Goal: Task Accomplishment & Management: Use online tool/utility

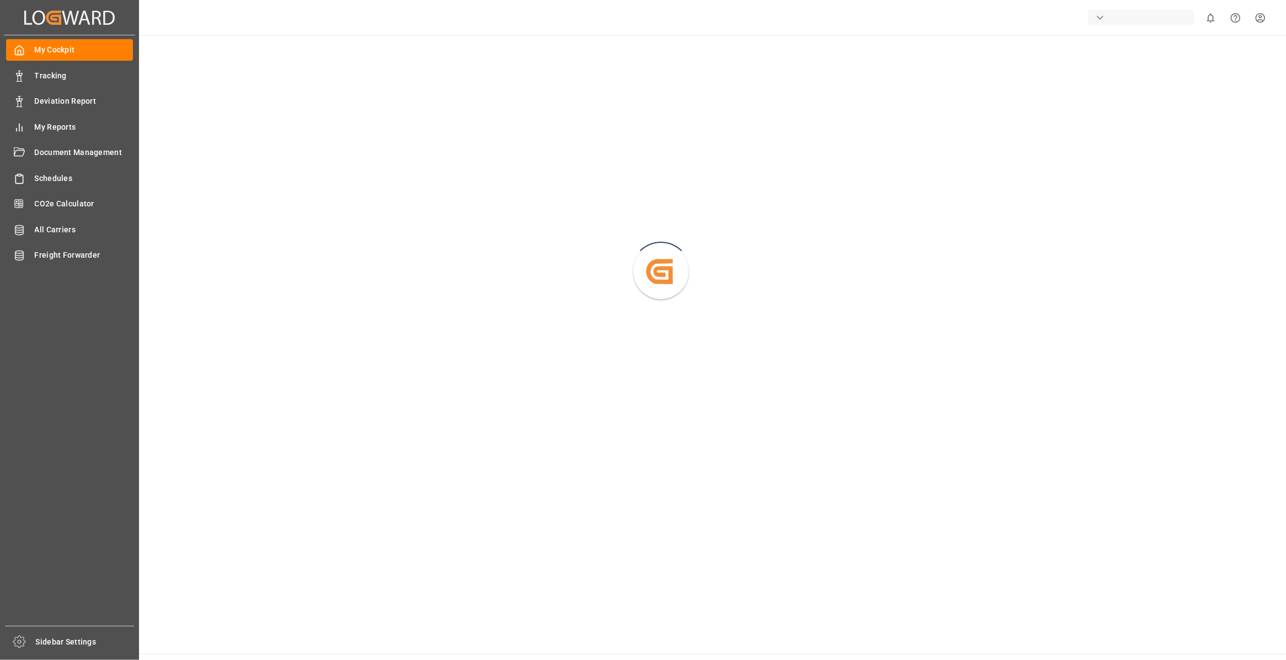
click at [36, 67] on div "Tracking Tracking" at bounding box center [69, 76] width 127 height 22
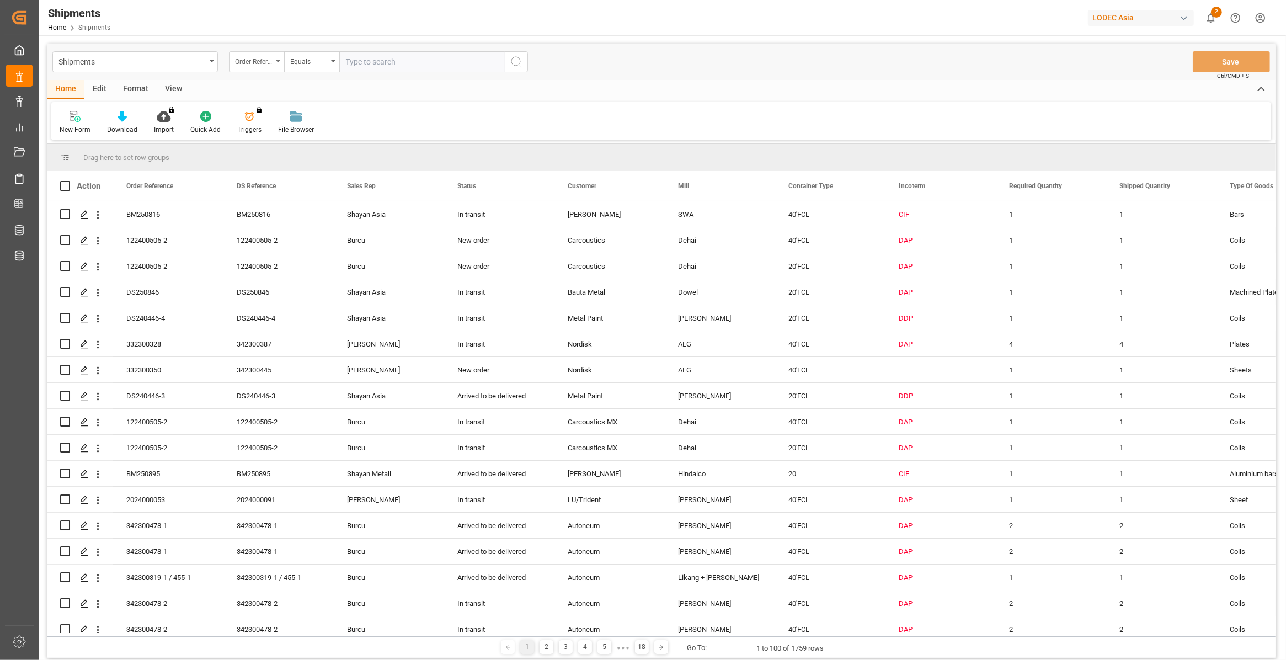
click at [267, 61] on div "Order Reference" at bounding box center [254, 60] width 38 height 13
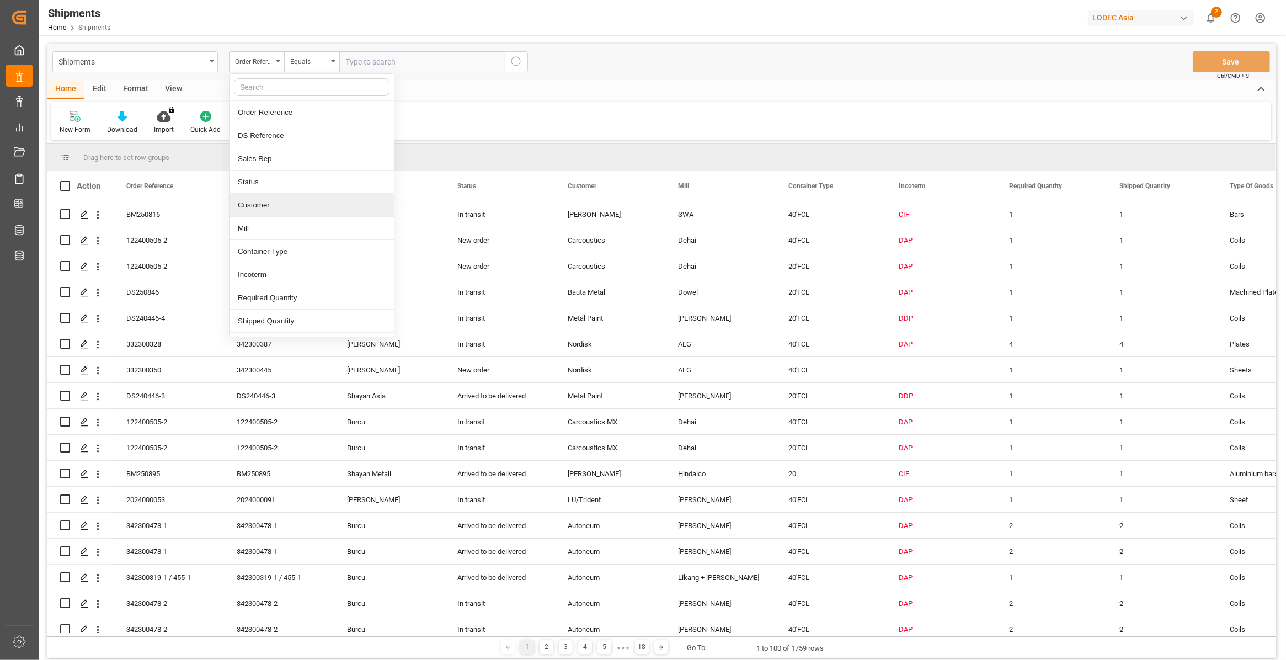
click at [266, 210] on div "Customer" at bounding box center [311, 205] width 164 height 23
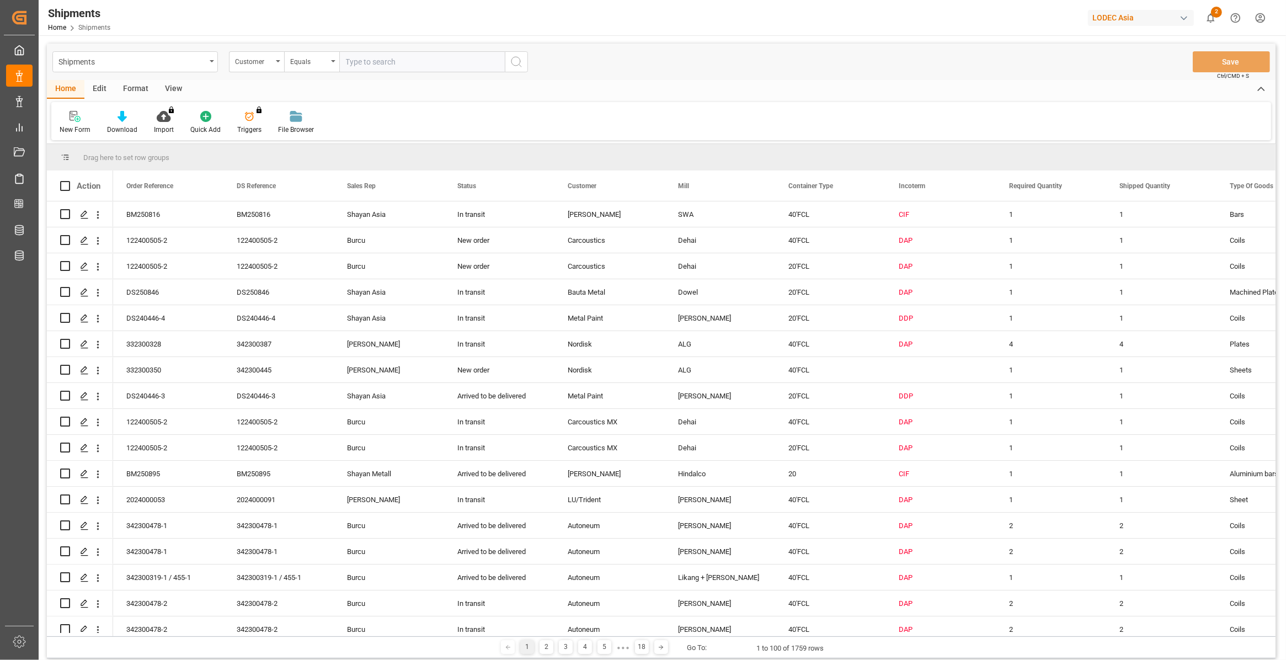
click at [389, 56] on input "text" at bounding box center [421, 61] width 165 height 21
type input "C"
type input "Cuprum MX"
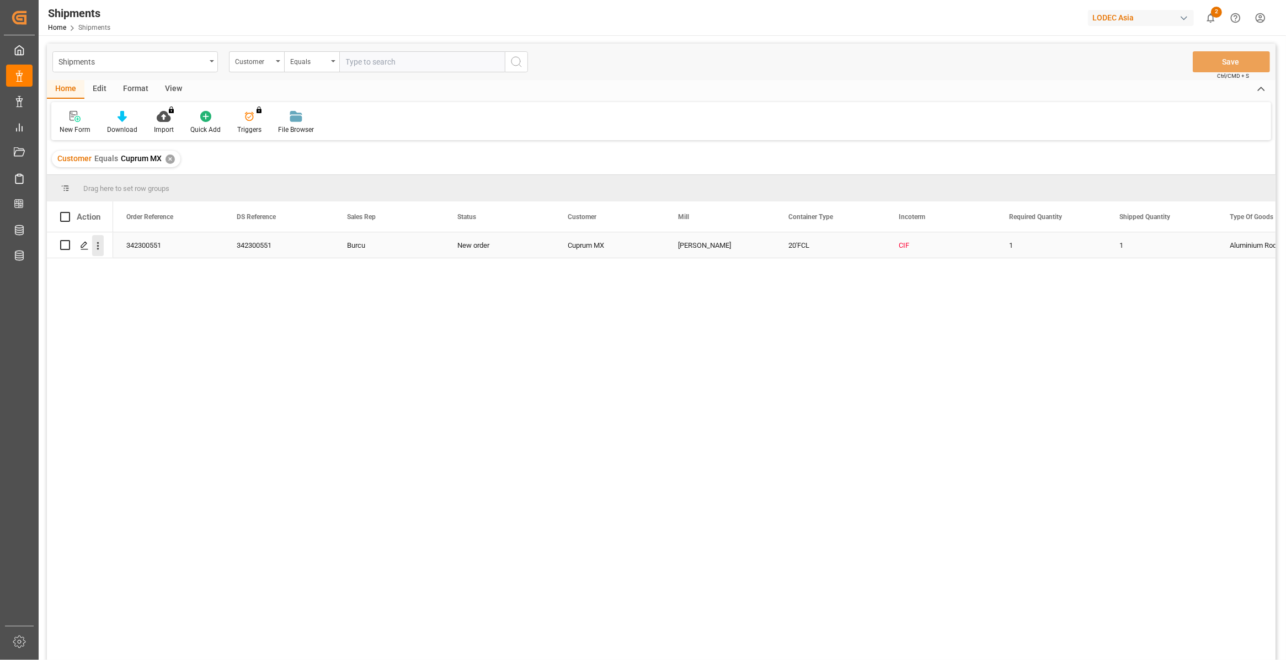
click at [95, 248] on icon "open menu" at bounding box center [98, 246] width 12 height 12
click at [150, 271] on span "Open in new tab" at bounding box center [170, 269] width 100 height 12
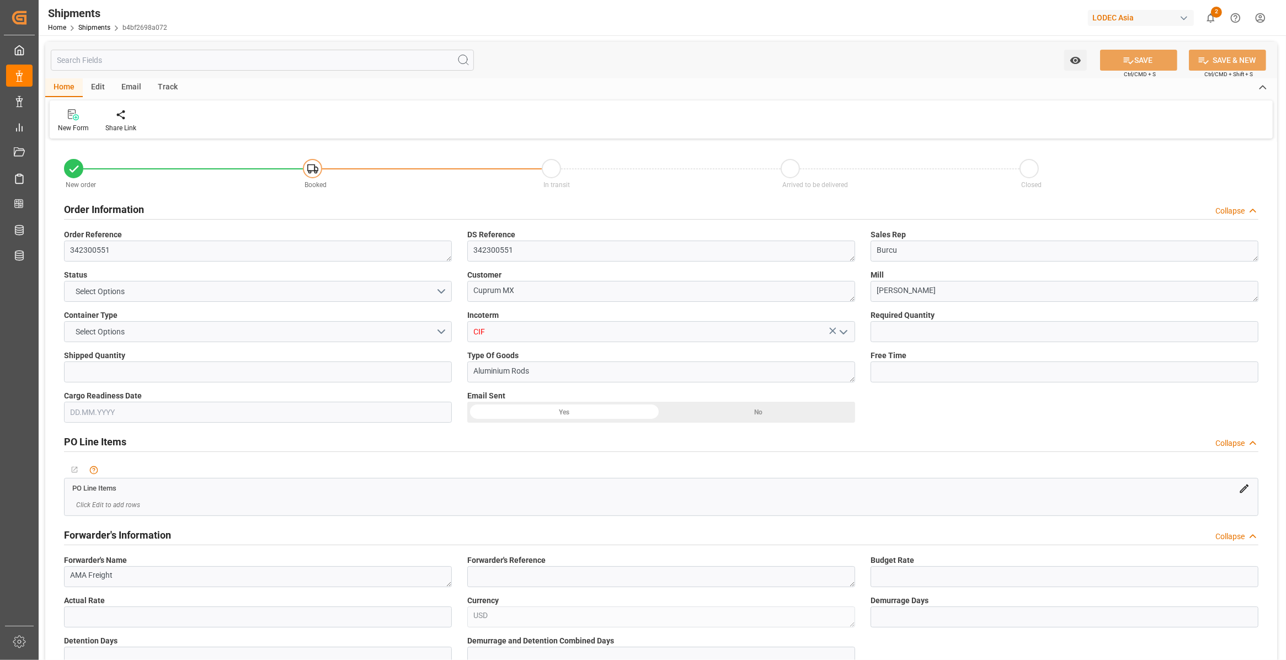
type input "1"
type input "9665695"
type input "INMAA"
type input "MXZLO"
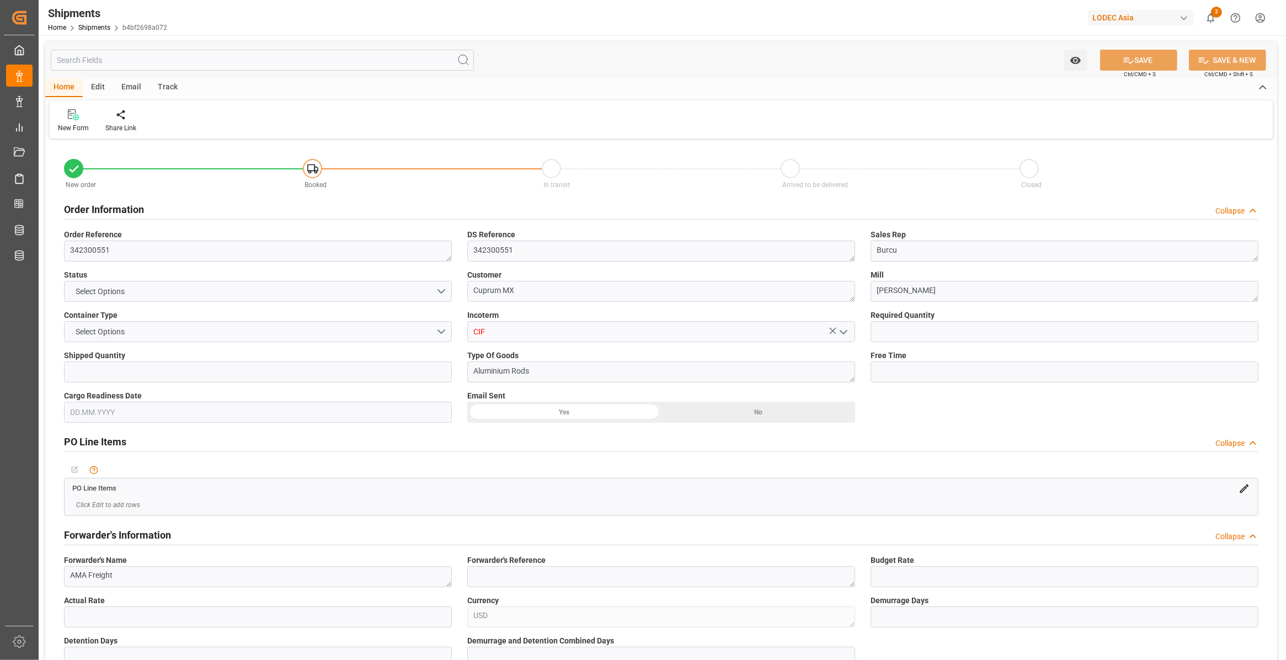
type input "9665695"
type input "06.08.2025 00:00"
type input "19.09.2025 00:00"
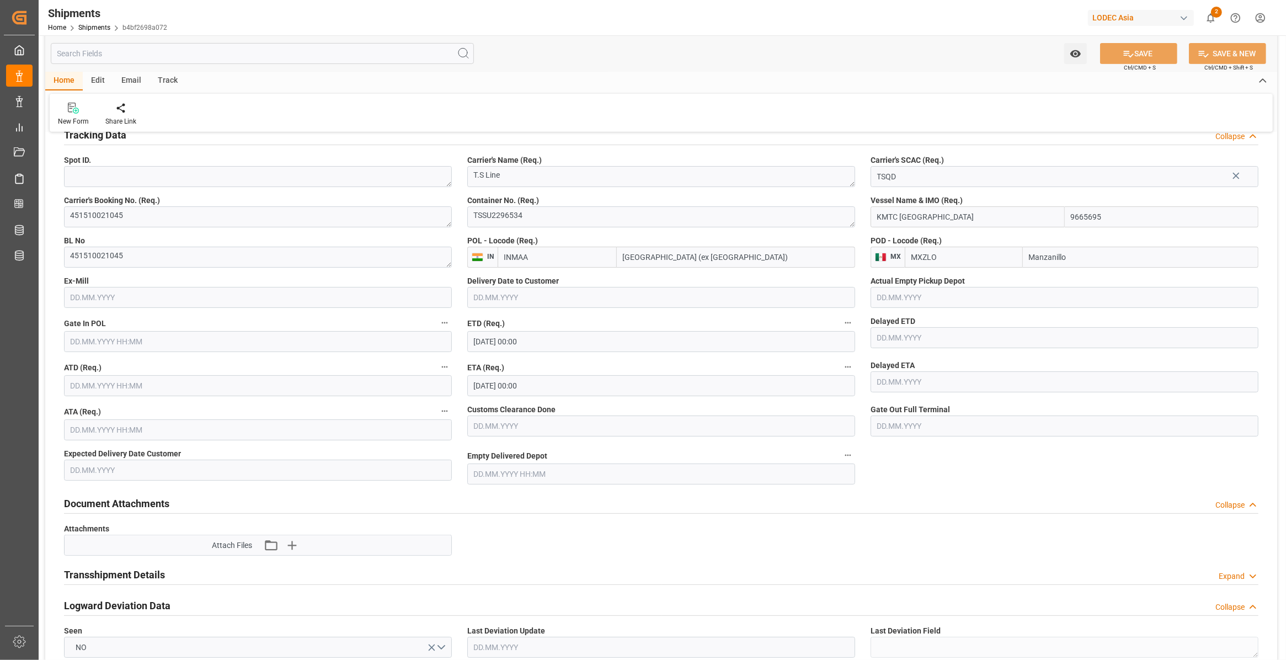
scroll to position [414, 0]
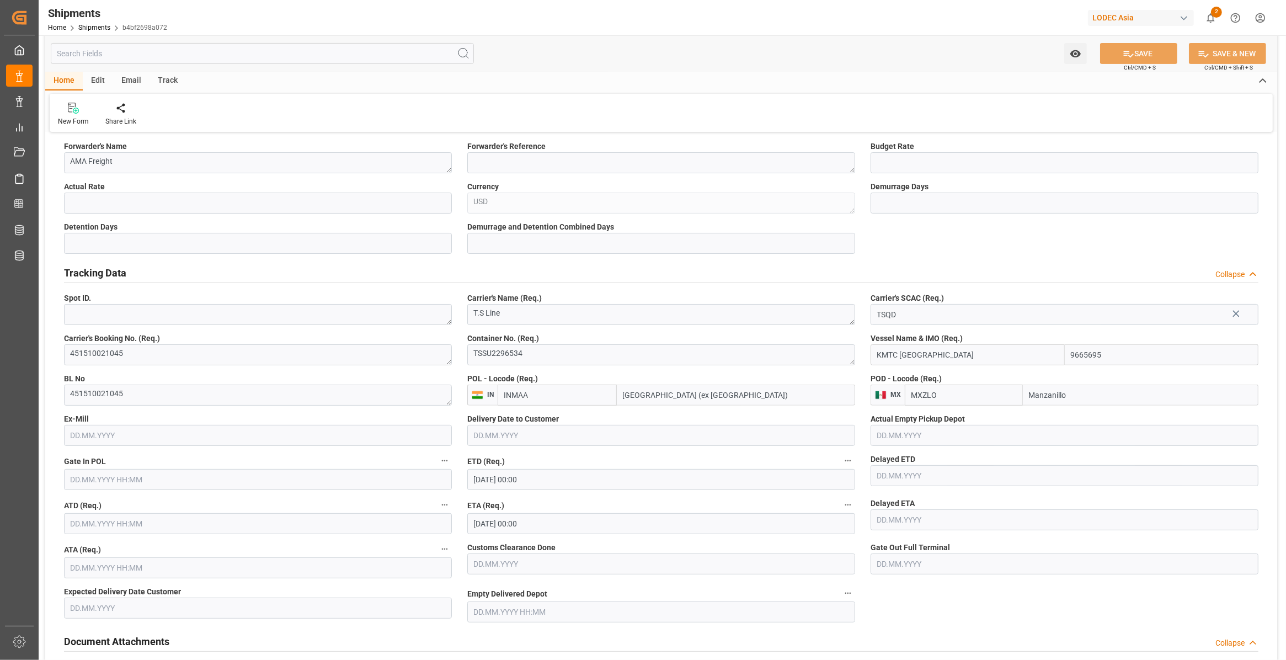
click at [1238, 313] on icon at bounding box center [1236, 314] width 12 height 12
click at [1123, 323] on input at bounding box center [1064, 314] width 388 height 21
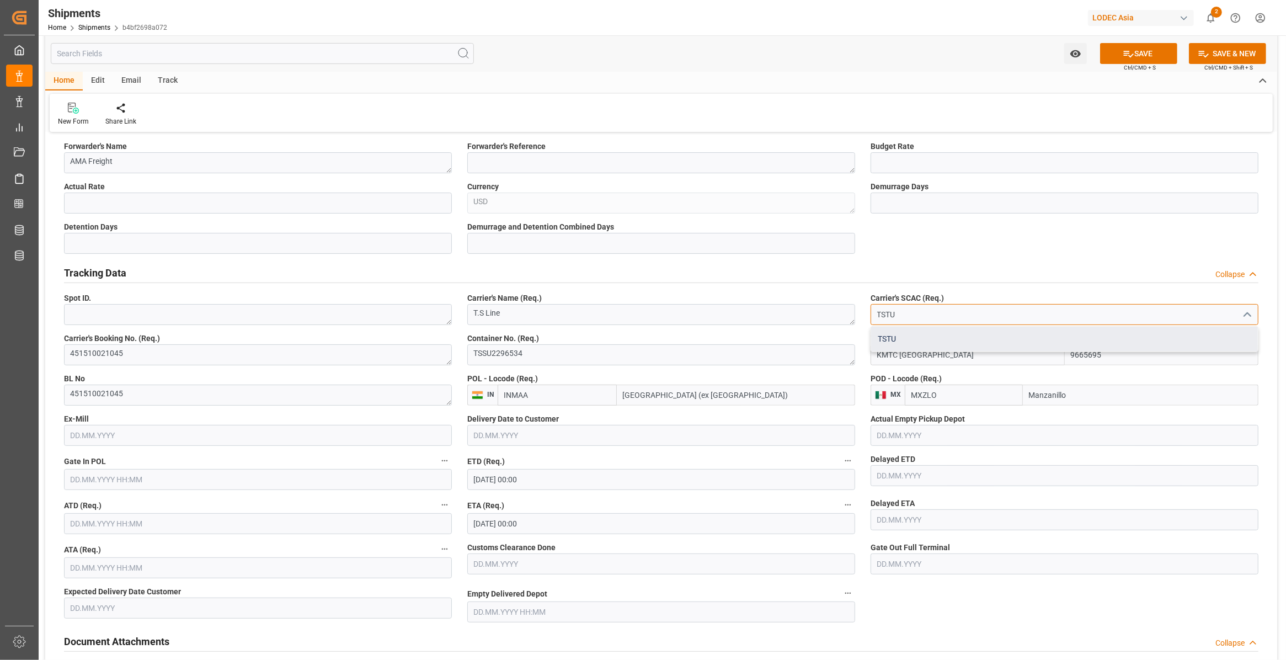
click at [991, 349] on div "TSTU" at bounding box center [1064, 339] width 387 height 25
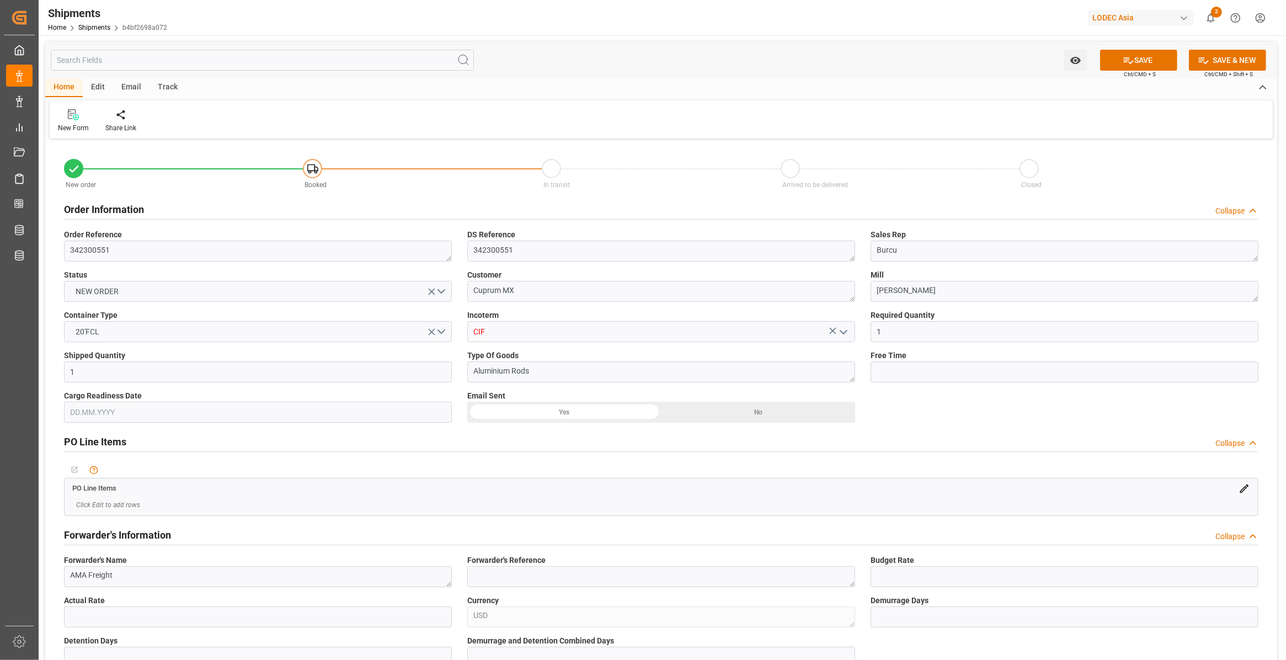
type input "TSTU"
click at [1146, 54] on button "SAVE" at bounding box center [1138, 60] width 77 height 21
